Goal: Transaction & Acquisition: Purchase product/service

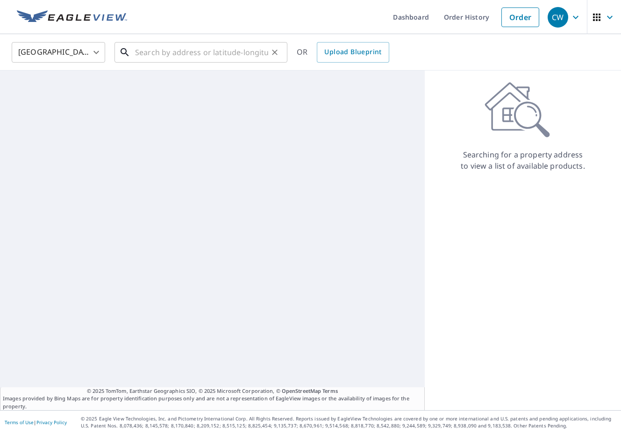
click at [164, 49] on input "text" at bounding box center [201, 52] width 133 height 26
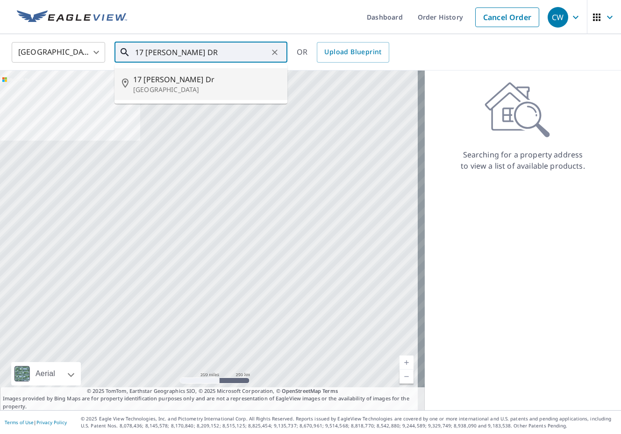
click at [173, 87] on p "[GEOGRAPHIC_DATA]" at bounding box center [206, 89] width 147 height 9
type input "[STREET_ADDRESS][PERSON_NAME][PERSON_NAME]"
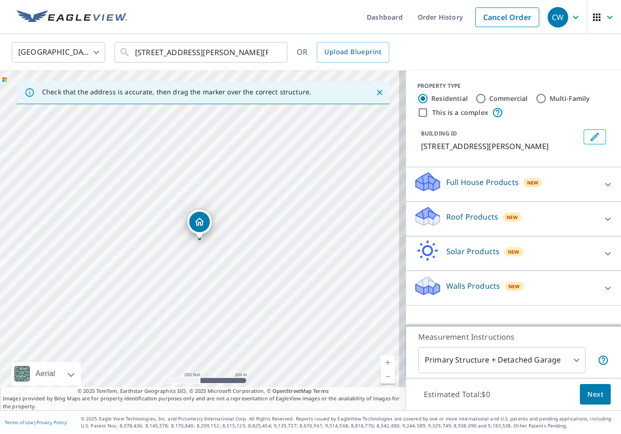
click at [602, 184] on icon at bounding box center [607, 184] width 11 height 11
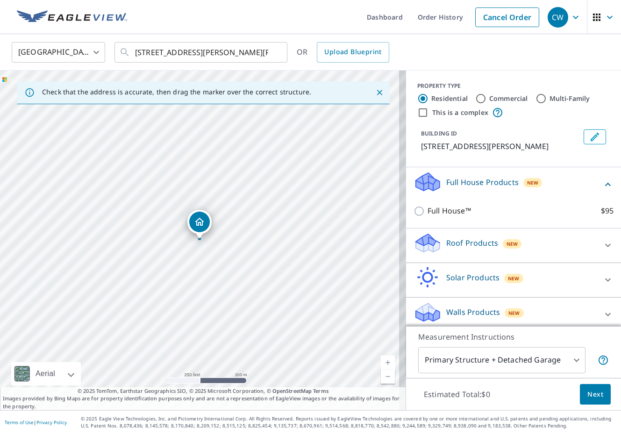
click at [602, 184] on icon at bounding box center [607, 184] width 11 height 11
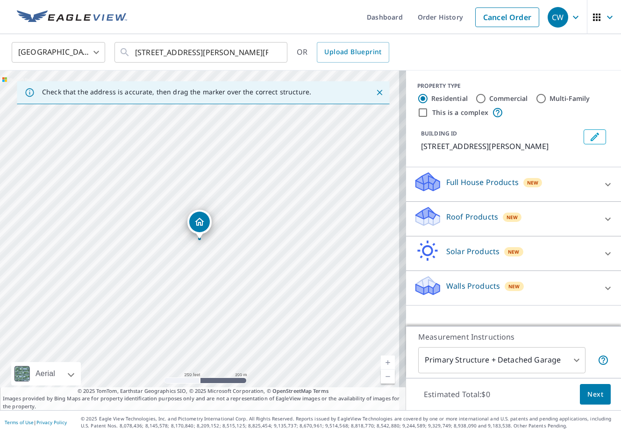
click at [602, 214] on icon at bounding box center [607, 218] width 11 height 11
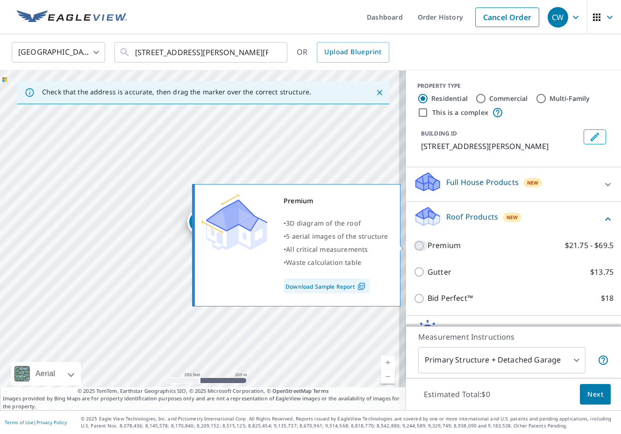
click at [417, 248] on input "Premium $21.75 - $69.5" at bounding box center [420, 245] width 14 height 11
checkbox input "true"
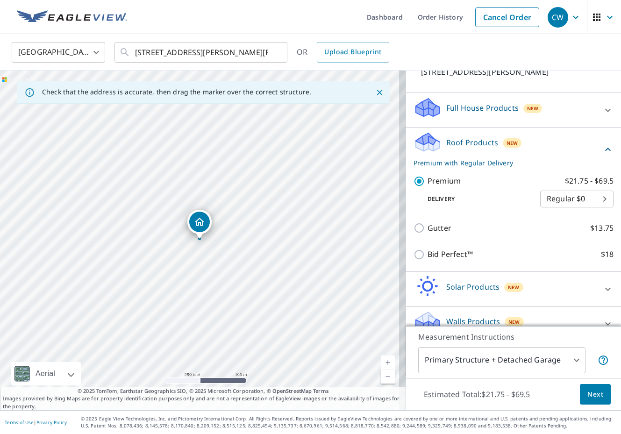
scroll to position [89, 0]
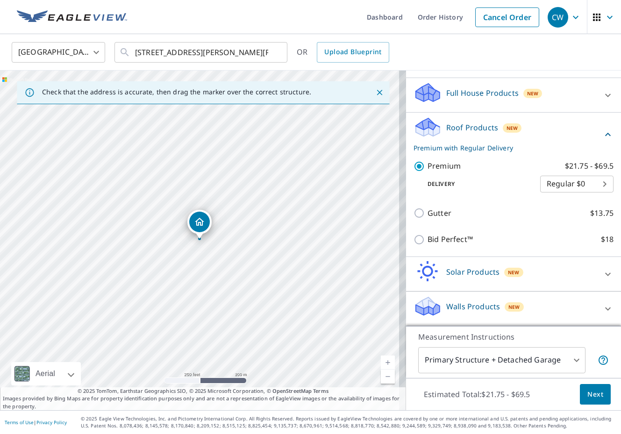
click at [584, 181] on body "CW CW Dashboard Order History Cancel Order CW United States US ​ [STREET_ADDRES…" at bounding box center [310, 217] width 621 height 434
click at [548, 205] on li "Express $21.25" at bounding box center [562, 200] width 73 height 17
type input "4"
click at [592, 394] on span "Next" at bounding box center [595, 395] width 16 height 12
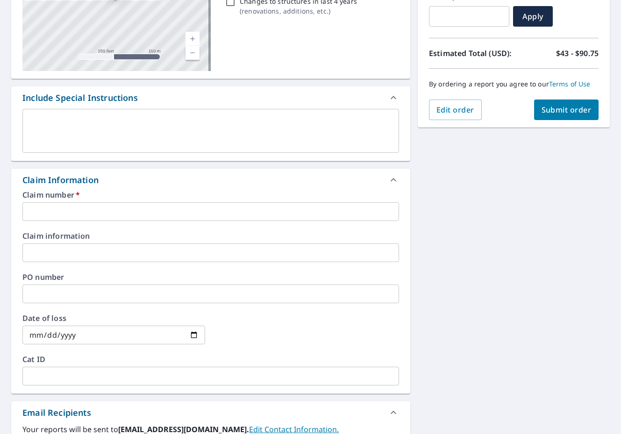
scroll to position [187, 0]
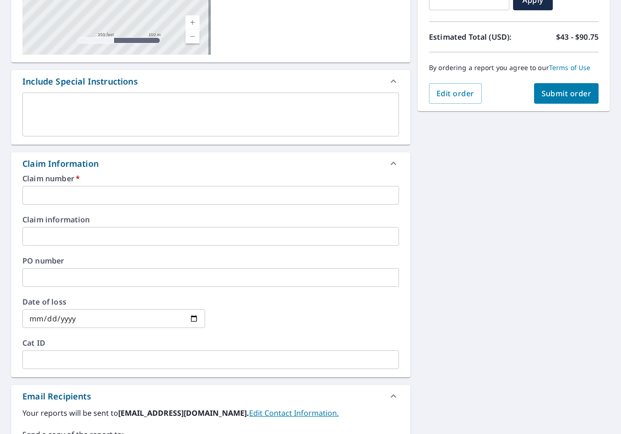
click at [46, 358] on input "text" at bounding box center [210, 359] width 376 height 19
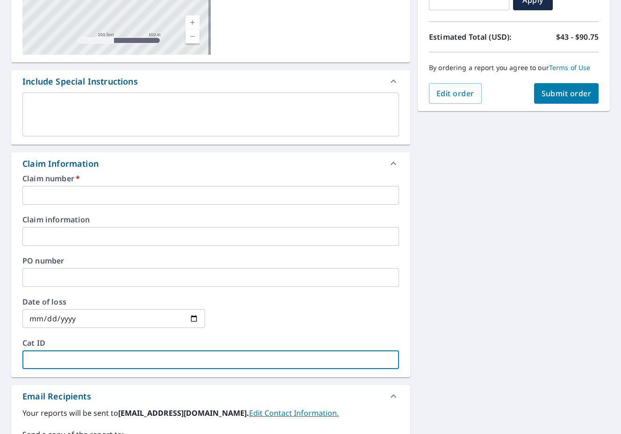
type input "C"
checkbox input "true"
click at [82, 362] on input "C" at bounding box center [210, 359] width 376 height 19
click at [82, 361] on input "C" at bounding box center [210, 359] width 376 height 19
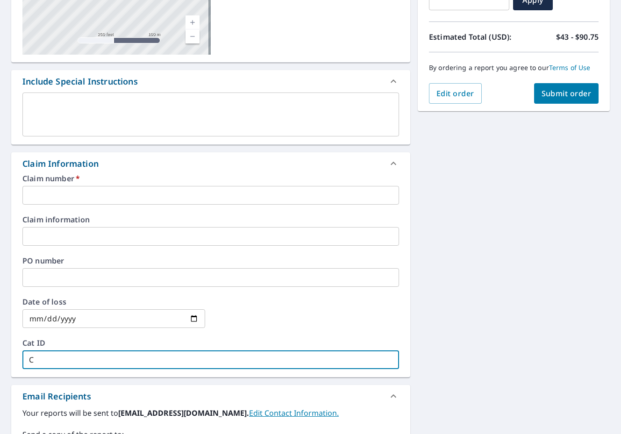
click at [82, 361] on input "C" at bounding box center [210, 359] width 376 height 19
click at [57, 357] on input "C" at bounding box center [210, 359] width 376 height 19
type input "[EMAIL_ADDRESS][DOMAIN_NAME]"
checkbox input "true"
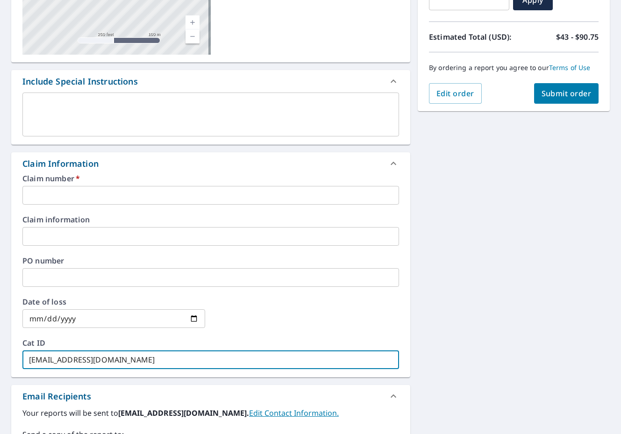
drag, startPoint x: 170, startPoint y: 362, endPoint x: -2, endPoint y: 360, distance: 172.8
click at [0, 360] on html "CW CW Dashboard Order History Cancel Order CW Dashboard / Finalize Order Finali…" at bounding box center [310, 217] width 621 height 434
checkbox input "true"
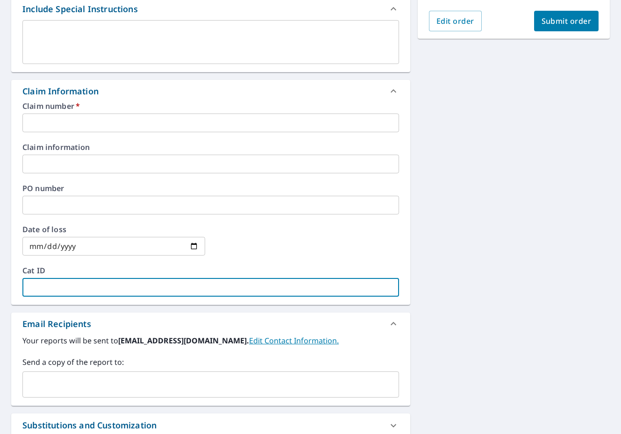
scroll to position [327, 0]
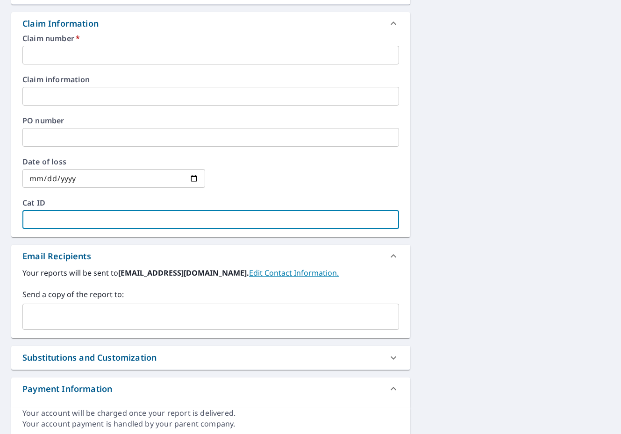
click at [68, 305] on div "​" at bounding box center [210, 317] width 376 height 26
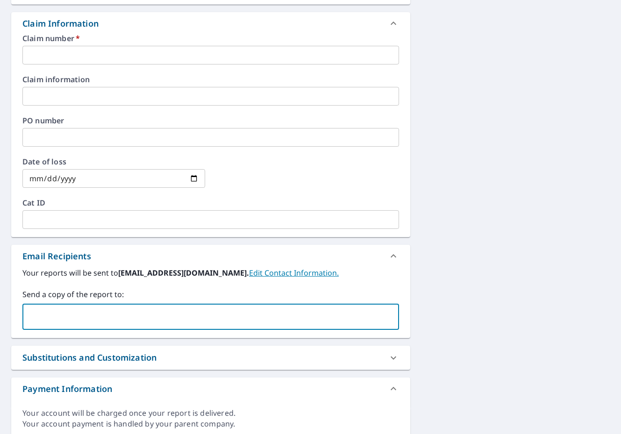
paste input "[EMAIL_ADDRESS][DOMAIN_NAME]"
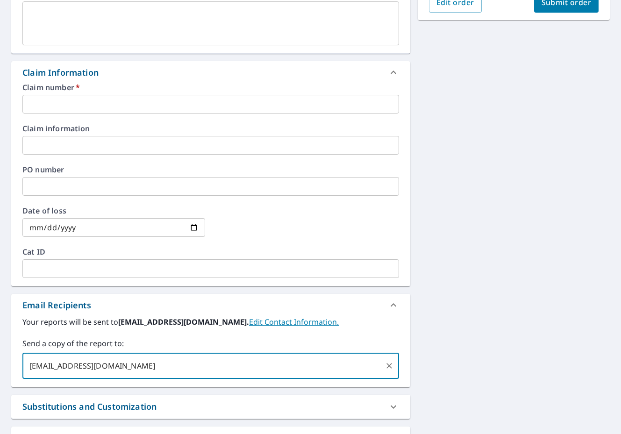
scroll to position [234, 0]
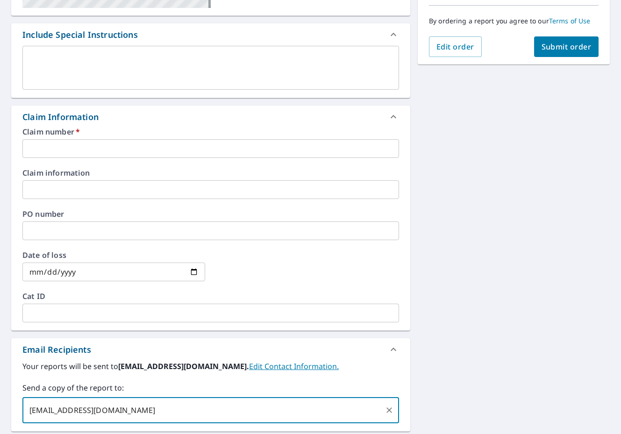
type input "[EMAIL_ADDRESS][DOMAIN_NAME]"
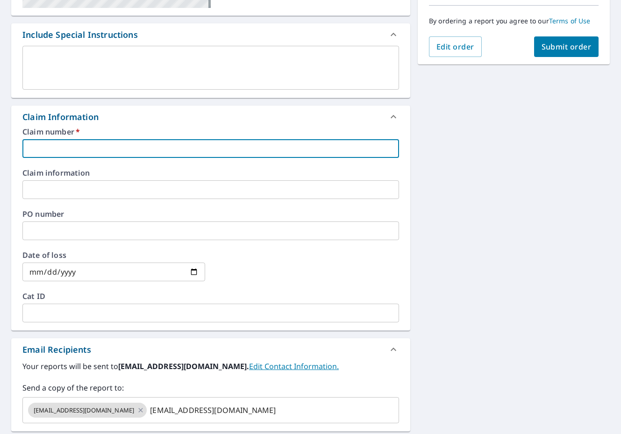
checkbox input "true"
click at [81, 154] on input "text" at bounding box center [210, 148] width 376 height 19
type input "0"
checkbox input "true"
type input "05"
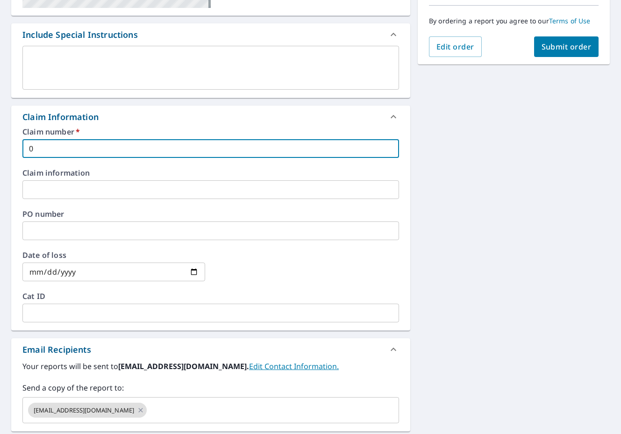
checkbox input "true"
type input "05-"
checkbox input "true"
type input "05-1"
checkbox input "true"
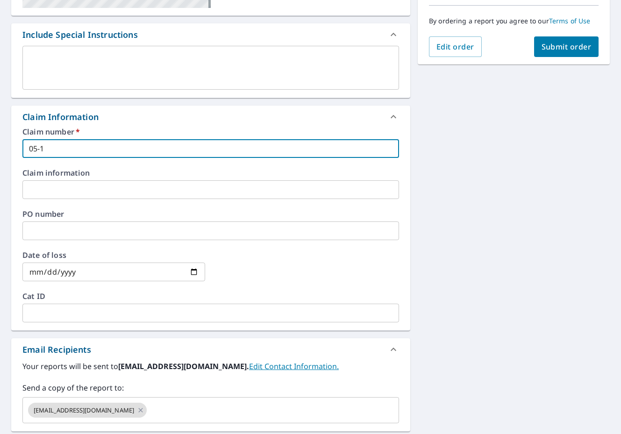
type input "05-11"
checkbox input "true"
type input "05-114"
checkbox input "true"
type input "05-1142"
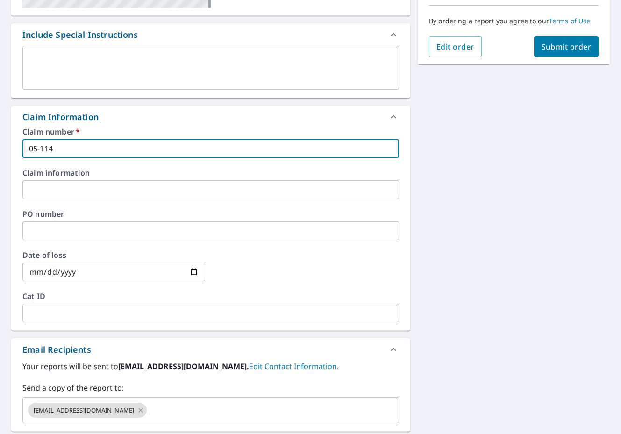
checkbox input "true"
type input "05-11421"
checkbox input "true"
type input "05-114214"
checkbox input "true"
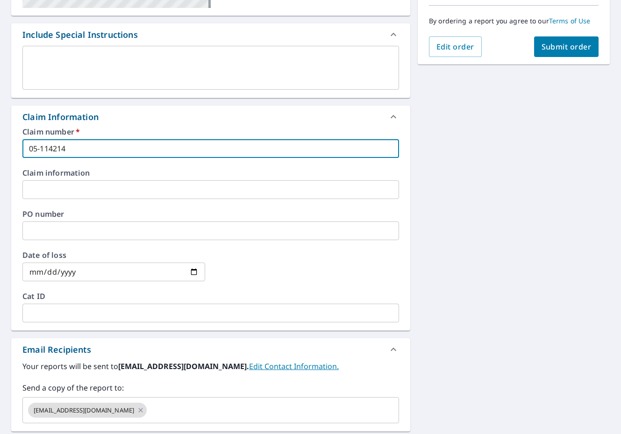
type input "[US_EMPLOYER_IDENTIFICATION_NUMBER]"
checkbox input "true"
type input "05-11421480"
checkbox input "true"
drag, startPoint x: 93, startPoint y: 144, endPoint x: -19, endPoint y: 148, distance: 112.2
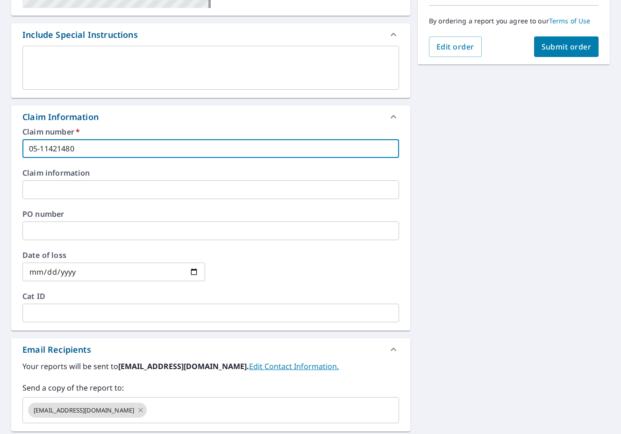
click at [0, 148] on html "CW CW Dashboard Order History Cancel Order CW Dashboard / Finalize Order Finali…" at bounding box center [310, 217] width 621 height 434
type input "05-11421480"
click at [43, 186] on input "text" at bounding box center [210, 189] width 376 height 19
paste input "05-11421480"
type input "05-11421480"
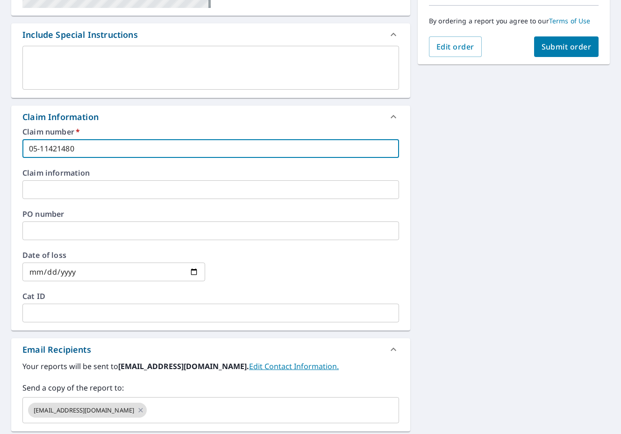
checkbox input "true"
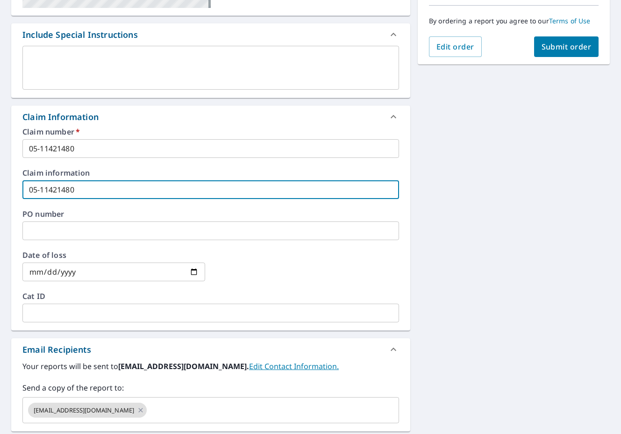
type input "05-11421480"
click at [51, 227] on input "text" at bounding box center [210, 230] width 376 height 19
paste input "05-11421480"
type input "05-11421480"
checkbox input "true"
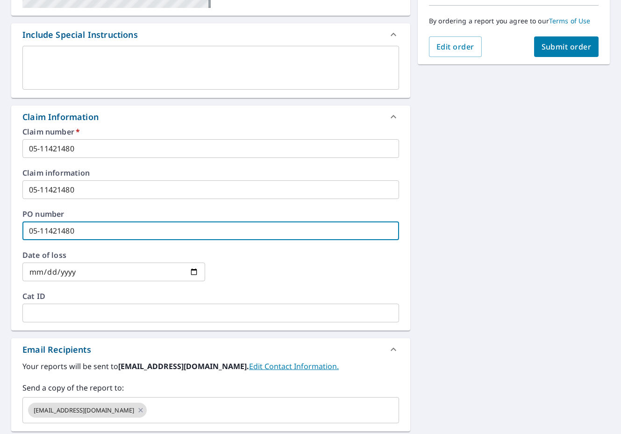
type input "05-11421480"
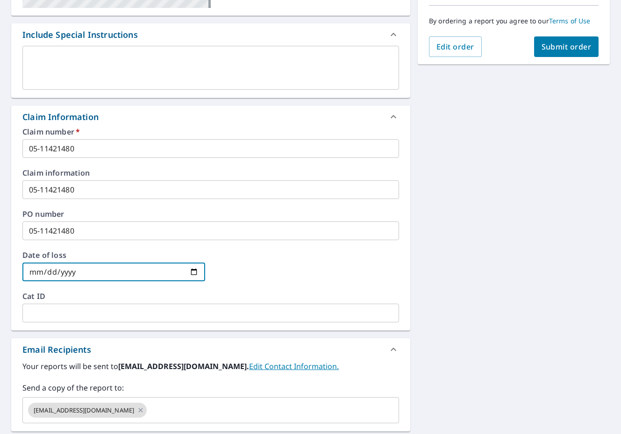
click at [190, 273] on input "date" at bounding box center [113, 272] width 183 height 19
type input "[DATE]"
click at [554, 43] on span "Submit order" at bounding box center [566, 47] width 50 height 10
checkbox input "true"
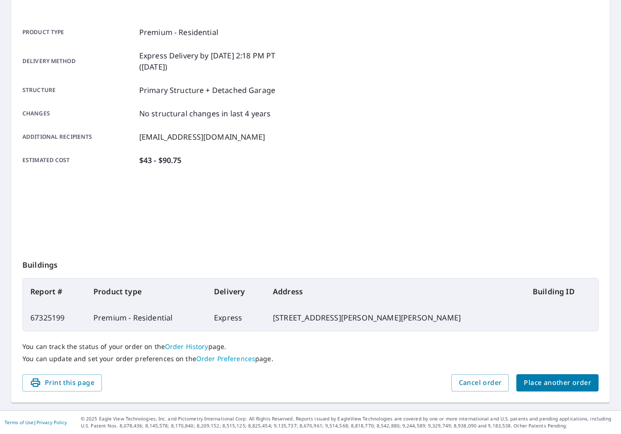
scroll to position [116, 0]
